Goal: Complete application form: Complete application form

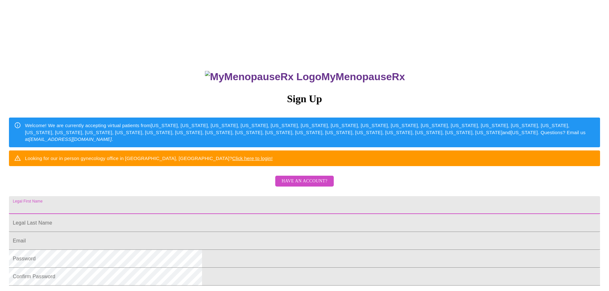
click at [243, 214] on input "Legal First Name" at bounding box center [304, 205] width 591 height 18
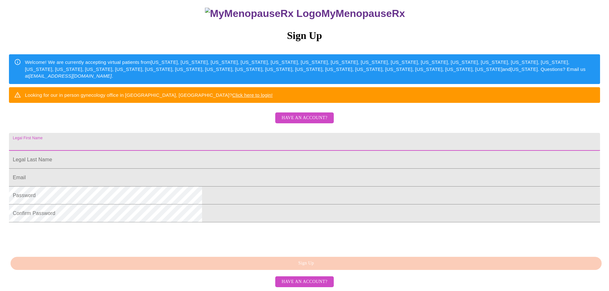
scroll to position [96, 0]
click at [304, 114] on span "Have an account?" at bounding box center [305, 118] width 46 height 8
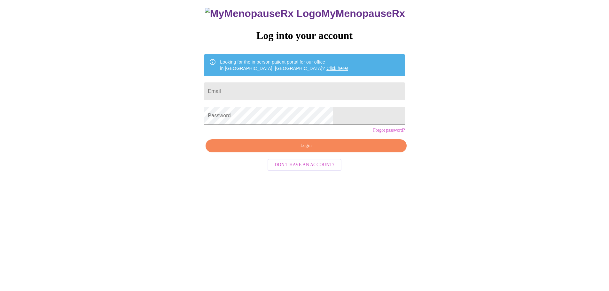
scroll to position [6, 0]
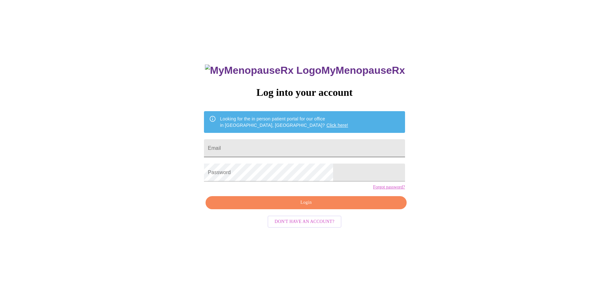
click at [260, 144] on input "Email" at bounding box center [304, 148] width 201 height 18
type input "[EMAIL_ADDRESS][DOMAIN_NAME]"
click at [312, 207] on span "Login" at bounding box center [306, 203] width 186 height 8
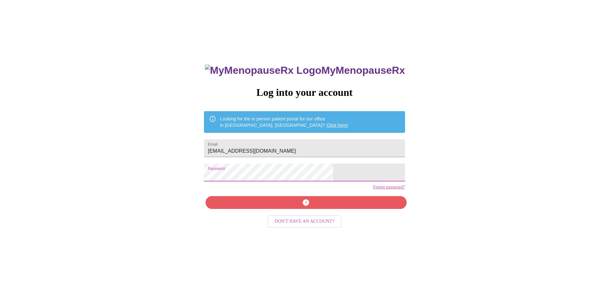
click at [186, 169] on div "MyMenopauseRx Log into your account Looking for the in person patient portal fo…" at bounding box center [305, 170] width 604 height 349
click at [301, 207] on span "Login" at bounding box center [306, 203] width 186 height 8
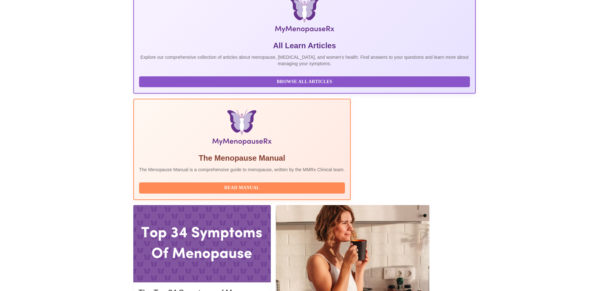
scroll to position [128, 0]
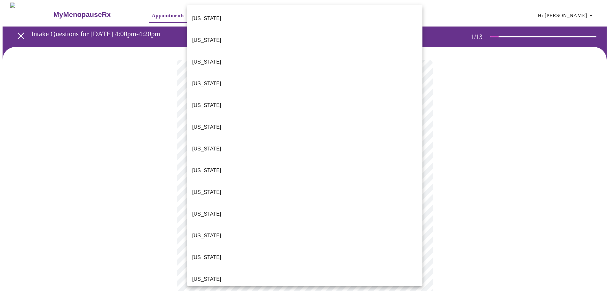
click at [359, 136] on body "MyMenopauseRx Appointments Messaging Labs Uploads Medications Community Refer a…" at bounding box center [307, 297] width 609 height 588
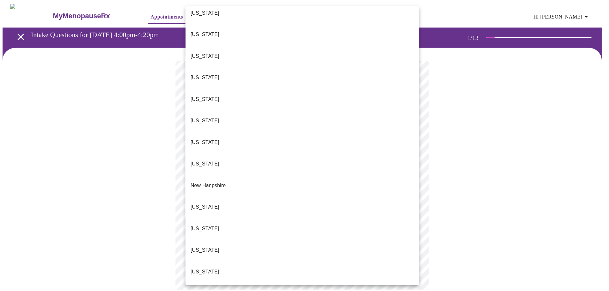
scroll to position [447, 0]
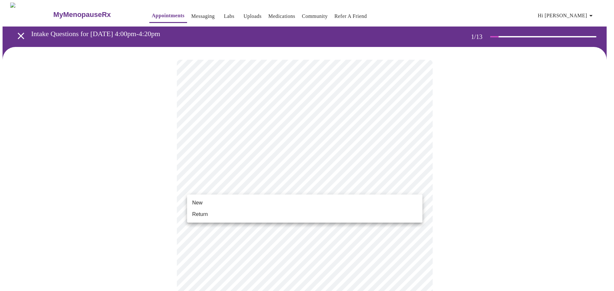
click at [258, 186] on body "MyMenopauseRx Appointments Messaging Labs Uploads Medications Community Refer a…" at bounding box center [307, 295] width 609 height 584
click at [218, 216] on li "Return" at bounding box center [304, 215] width 235 height 12
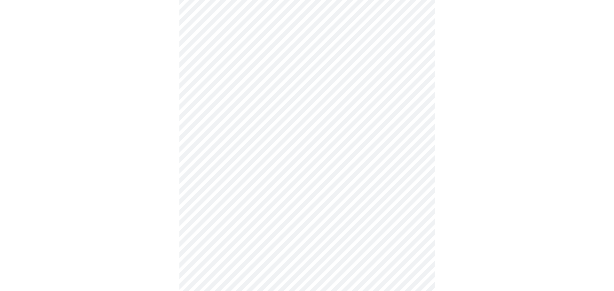
scroll to position [284, 0]
click at [374, 205] on body "MyMenopauseRx Appointments Messaging Labs Uploads Medications Community Refer a…" at bounding box center [307, 6] width 609 height 575
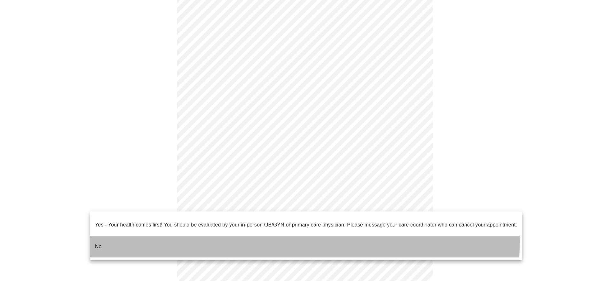
click at [118, 237] on li "No" at bounding box center [306, 247] width 432 height 22
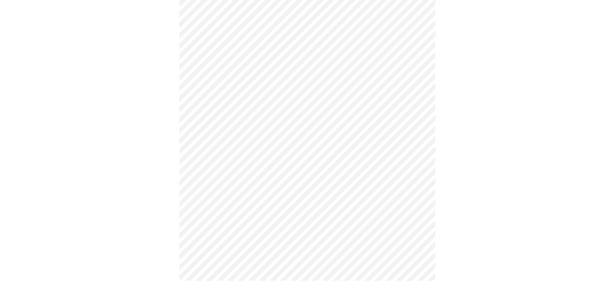
scroll to position [0, 0]
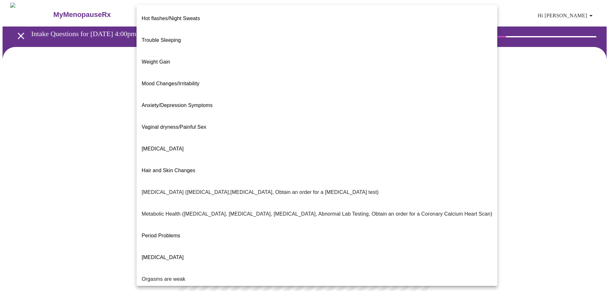
click at [389, 133] on body "MyMenopauseRx Appointments Messaging Labs Uploads Medications Community Refer a…" at bounding box center [307, 195] width 609 height 384
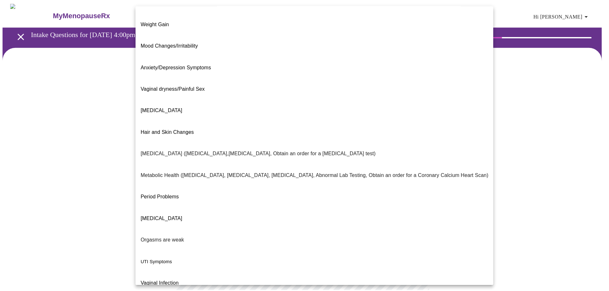
scroll to position [40, 0]
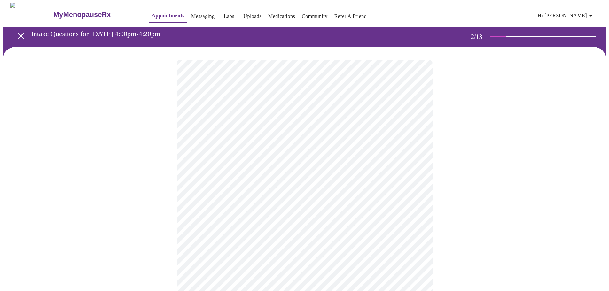
click at [287, 198] on body "MyMenopauseRx Appointments Messaging Labs Uploads Medications Community Refer a…" at bounding box center [305, 193] width 604 height 380
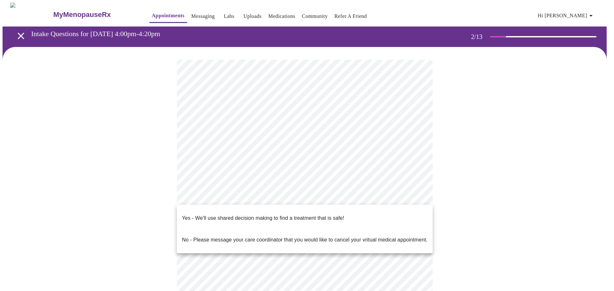
click at [467, 170] on div at bounding box center [307, 145] width 614 height 291
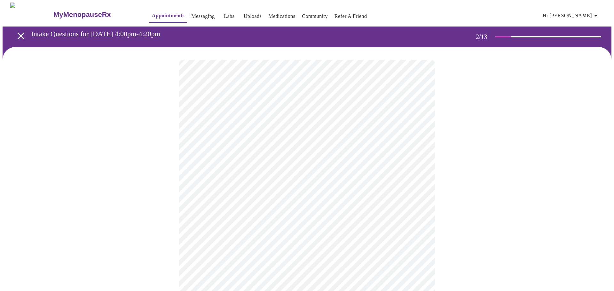
click at [417, 198] on body "MyMenopauseRx Appointments Messaging Labs Uploads Medications Community Refer a…" at bounding box center [307, 193] width 609 height 380
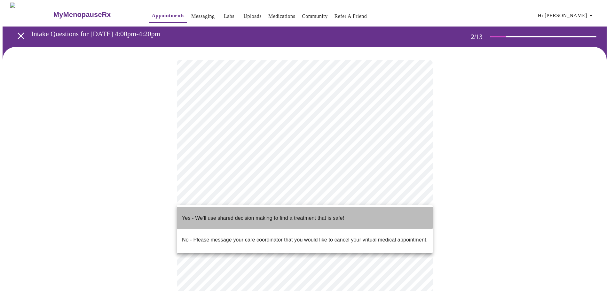
click at [257, 214] on p "Yes - We'll use shared decision making to find a treatment that is safe!" at bounding box center [263, 218] width 162 height 8
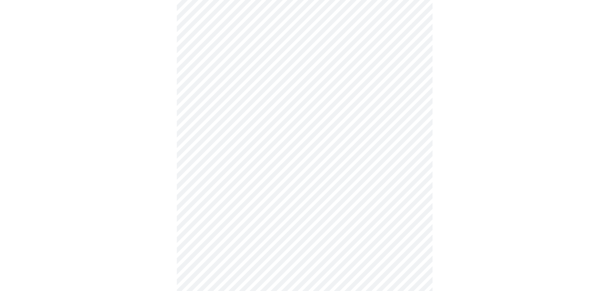
scroll to position [96, 0]
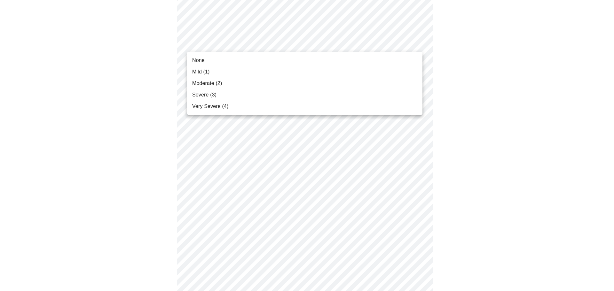
click at [207, 71] on span "Mild (1)" at bounding box center [201, 72] width 18 height 8
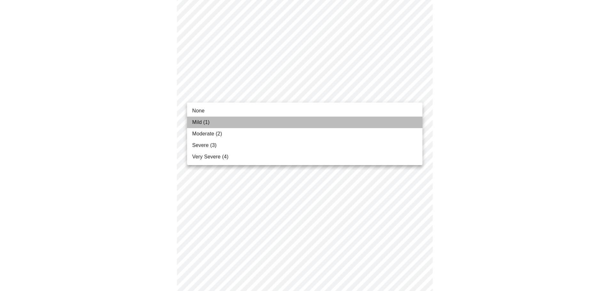
click at [210, 122] on li "Mild (1)" at bounding box center [304, 123] width 235 height 12
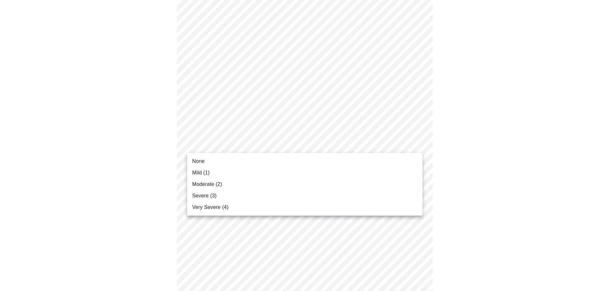
click at [208, 172] on span "Mild (1)" at bounding box center [201, 173] width 18 height 8
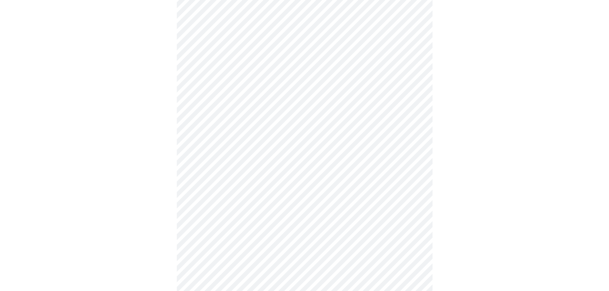
scroll to position [192, 0]
click at [313, 97] on body "MyMenopauseRx Appointments Messaging Labs Uploads Medications Community Refer a…" at bounding box center [307, 222] width 609 height 823
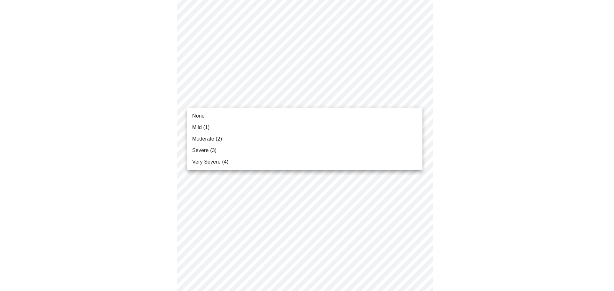
click at [221, 138] on span "Moderate (2)" at bounding box center [207, 139] width 30 height 8
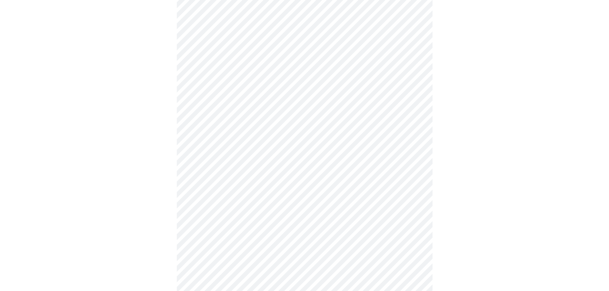
scroll to position [256, 0]
click at [266, 76] on body "MyMenopauseRx Appointments Messaging Labs Uploads Medications Community Refer a…" at bounding box center [305, 154] width 604 height 814
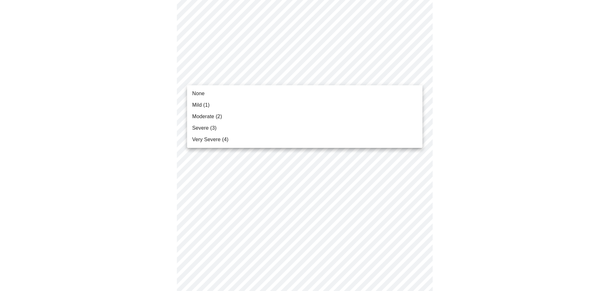
click at [208, 113] on span "Moderate (2)" at bounding box center [207, 117] width 30 height 8
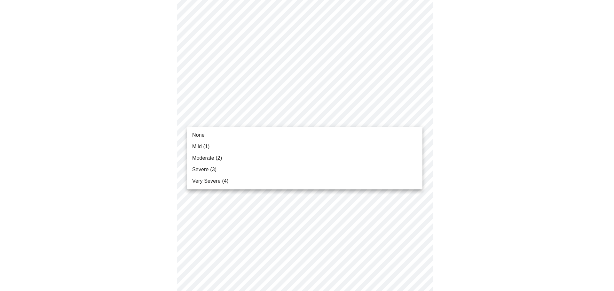
click at [307, 117] on body "MyMenopauseRx Appointments Messaging Labs Uploads Medications Community Refer a…" at bounding box center [307, 149] width 609 height 805
click at [206, 147] on span "Mild (1)" at bounding box center [201, 147] width 18 height 8
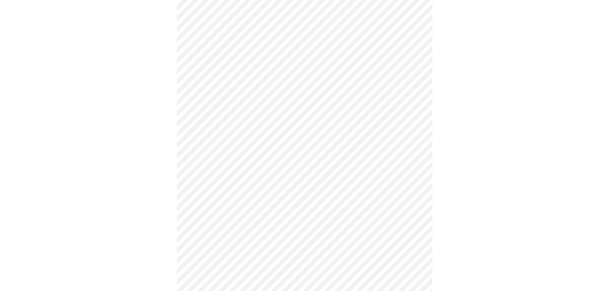
scroll to position [352, 0]
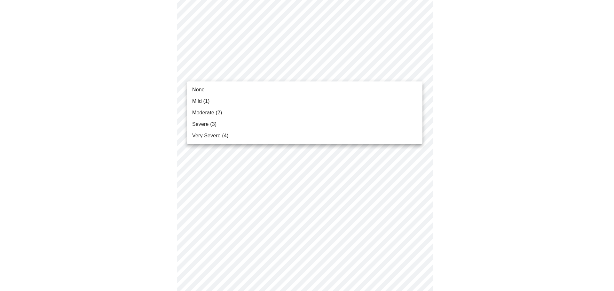
click at [302, 72] on body "MyMenopauseRx Appointments Messaging Labs Uploads Medications Community Refer a…" at bounding box center [307, 49] width 609 height 796
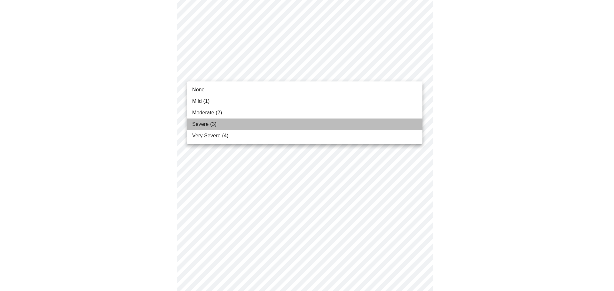
click at [208, 122] on span "Severe (3)" at bounding box center [204, 124] width 24 height 8
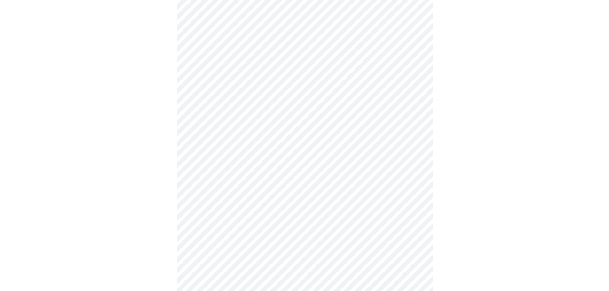
scroll to position [415, 0]
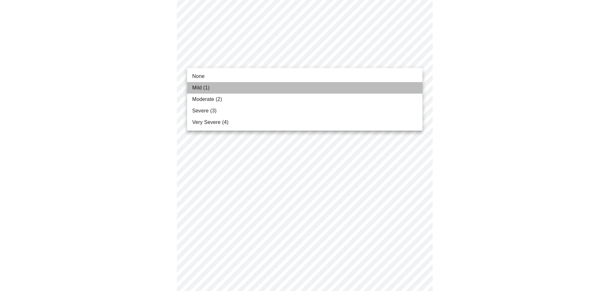
click at [214, 89] on li "Mild (1)" at bounding box center [304, 88] width 235 height 12
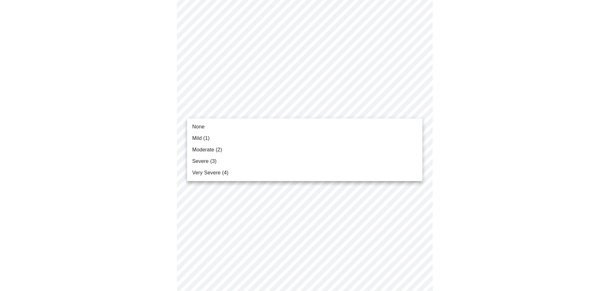
click at [216, 138] on li "Mild (1)" at bounding box center [304, 139] width 235 height 12
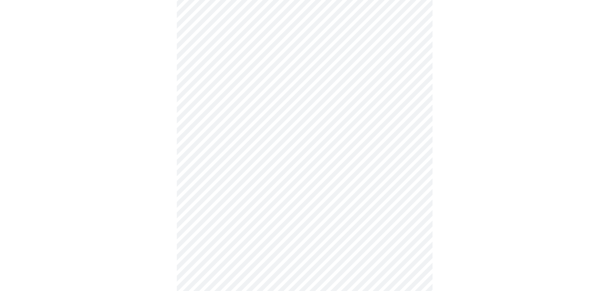
scroll to position [447, 0]
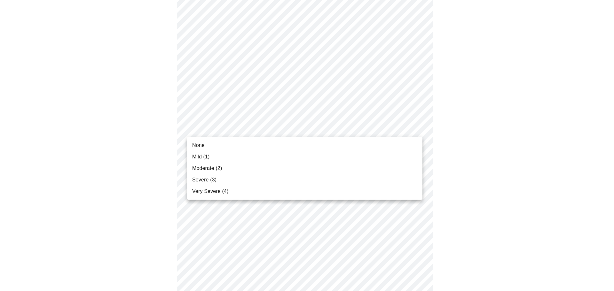
click at [216, 168] on span "Moderate (2)" at bounding box center [207, 169] width 30 height 8
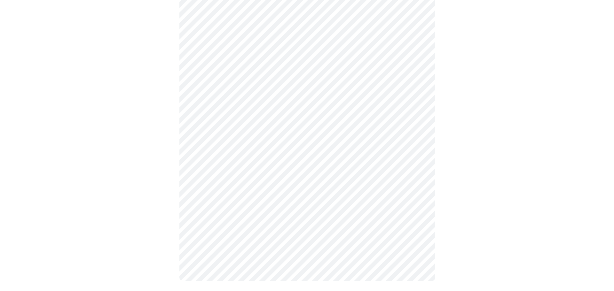
scroll to position [469, 0]
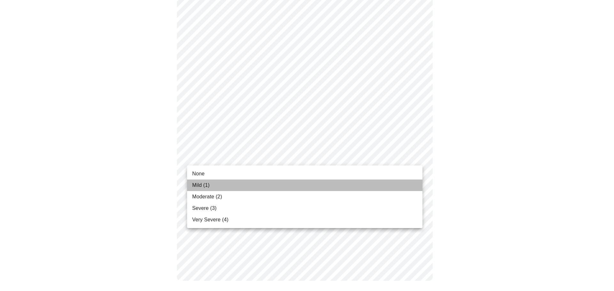
click at [210, 188] on li "Mild (1)" at bounding box center [304, 186] width 235 height 12
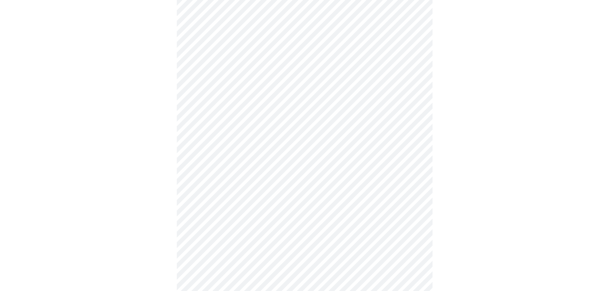
scroll to position [256, 0]
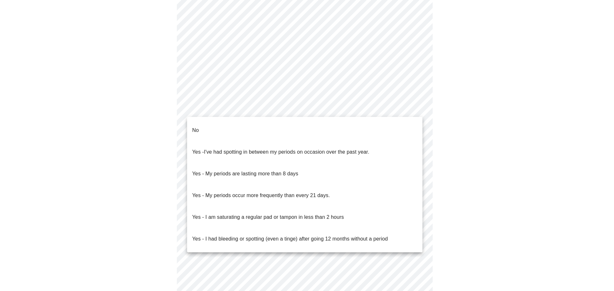
click at [352, 112] on body "MyMenopauseRx Appointments Messaging Labs Uploads Medications Community Refer a…" at bounding box center [307, 49] width 609 height 605
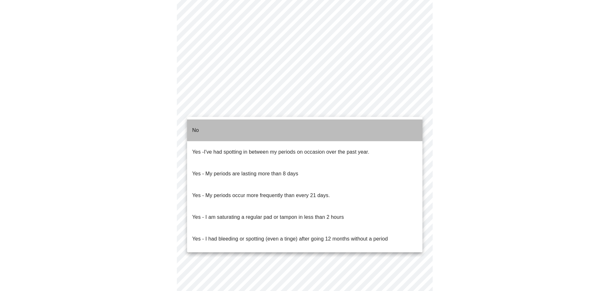
click at [267, 126] on li "No" at bounding box center [304, 131] width 235 height 22
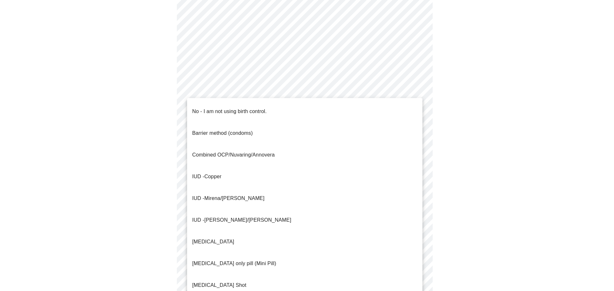
click at [359, 154] on body "MyMenopauseRx Appointments Messaging Labs Uploads Medications Community Refer a…" at bounding box center [307, 47] width 609 height 601
click at [236, 108] on p "No - I am not using birth control." at bounding box center [229, 112] width 74 height 8
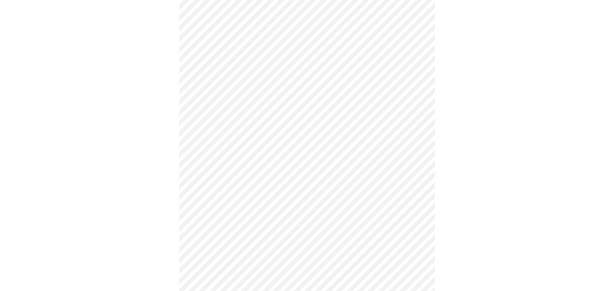
scroll to position [306, 0]
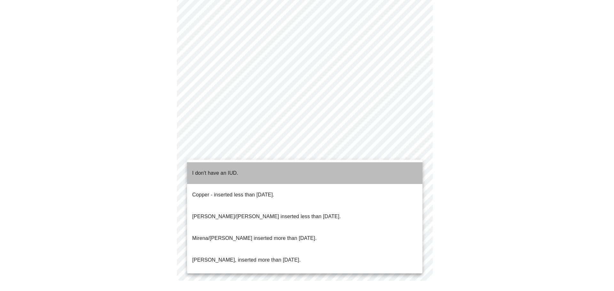
click at [235, 169] on p "I don't have an IUD." at bounding box center [215, 173] width 46 height 8
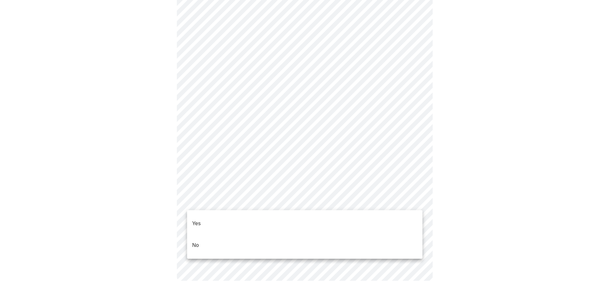
click at [205, 221] on li "Yes" at bounding box center [304, 224] width 235 height 22
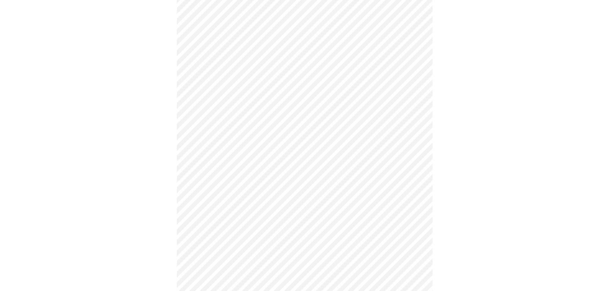
scroll to position [64, 0]
click at [371, 103] on body "MyMenopauseRx Appointments Messaging Labs Uploads Medications Community Refer a…" at bounding box center [305, 147] width 604 height 417
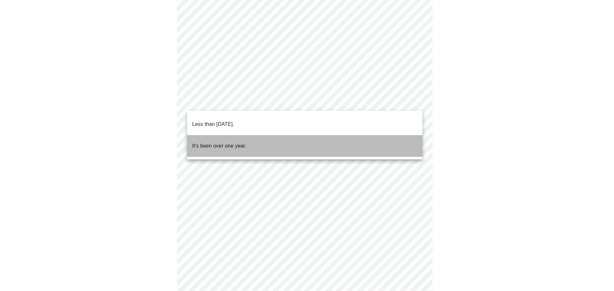
click at [238, 142] on p "It's been over one year." at bounding box center [219, 146] width 54 height 8
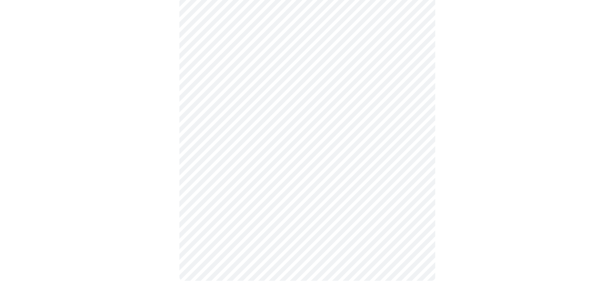
scroll to position [0, 0]
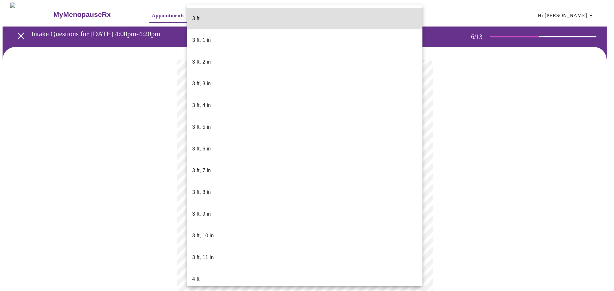
click at [220, 183] on body "MyMenopauseRx Appointments Messaging Labs Uploads Medications Community Refer a…" at bounding box center [307, 169] width 609 height 332
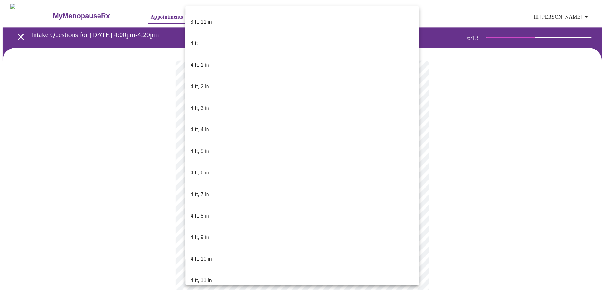
scroll to position [352, 0]
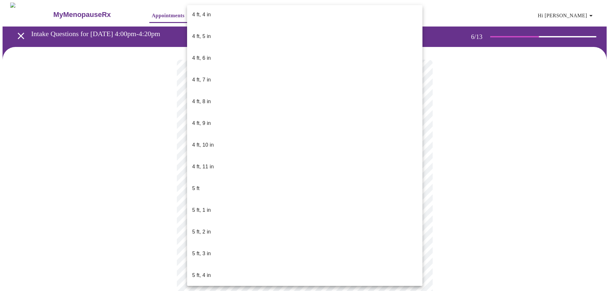
click at [213, 243] on li "5 ft, 3 in" at bounding box center [304, 254] width 235 height 22
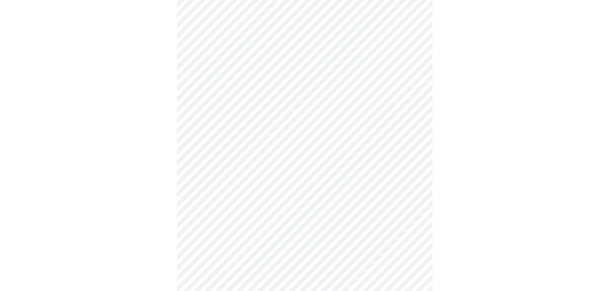
scroll to position [1630, 0]
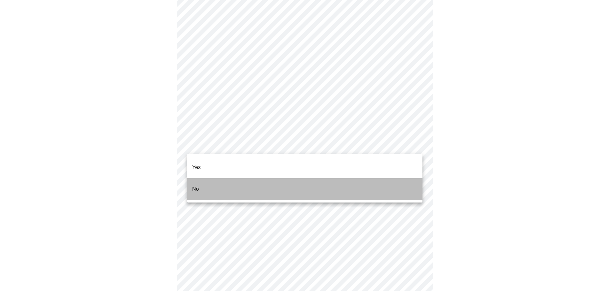
click at [203, 179] on li "No" at bounding box center [304, 189] width 235 height 22
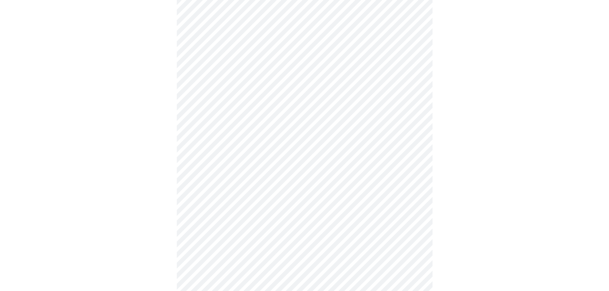
scroll to position [1694, 0]
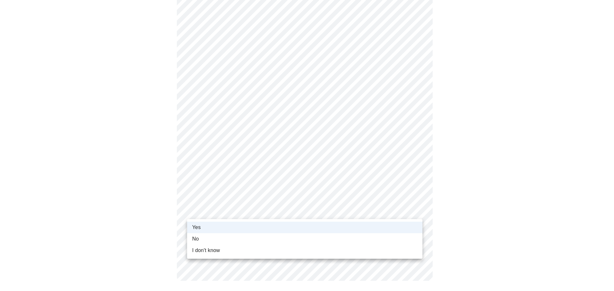
click at [205, 239] on li "No" at bounding box center [304, 239] width 235 height 12
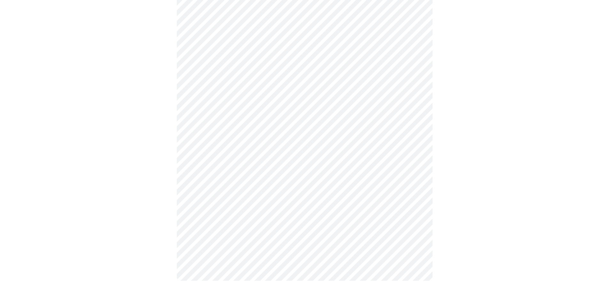
scroll to position [0, 0]
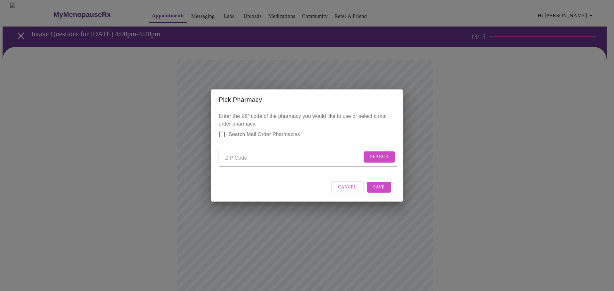
drag, startPoint x: 239, startPoint y: 157, endPoint x: 296, endPoint y: 150, distance: 57.6
click at [239, 157] on input "Send a message to your care team" at bounding box center [293, 158] width 137 height 10
type input "76226"
click at [376, 160] on button "Search" at bounding box center [378, 156] width 31 height 11
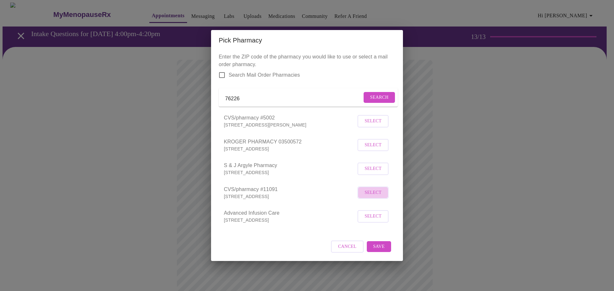
click at [375, 197] on span "Select" at bounding box center [372, 193] width 17 height 8
click at [379, 250] on span "Save" at bounding box center [379, 247] width 12 height 8
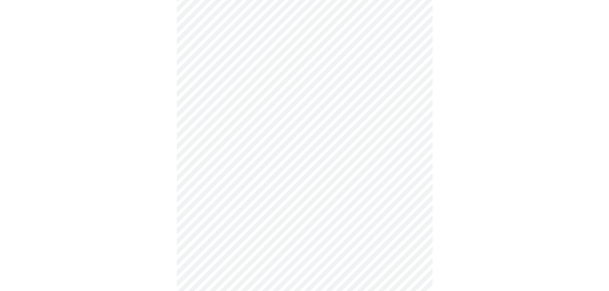
scroll to position [296, 0]
